Goal: Task Accomplishment & Management: Use online tool/utility

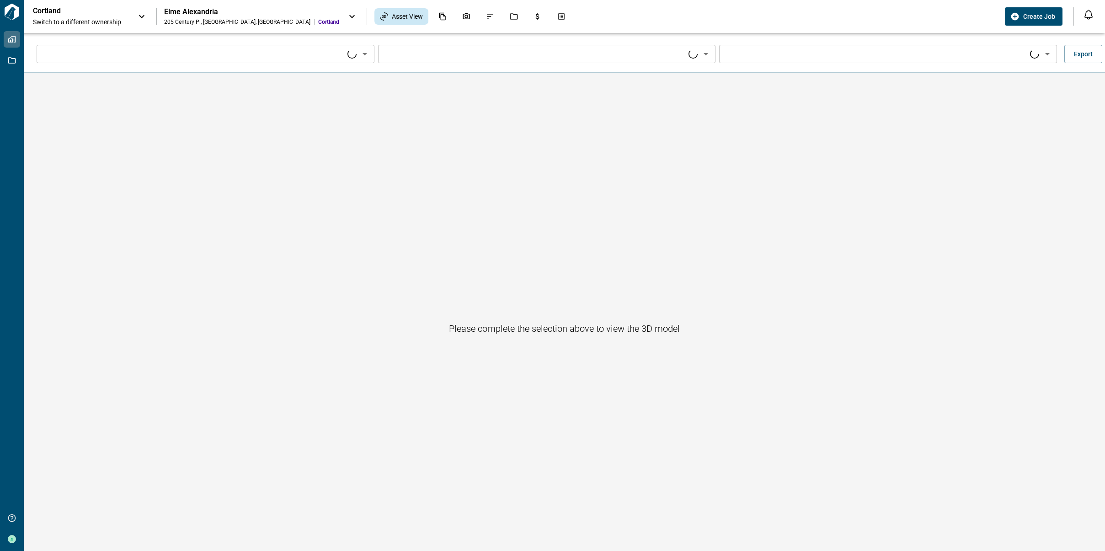
type input "****"
